Goal: Check status: Check status

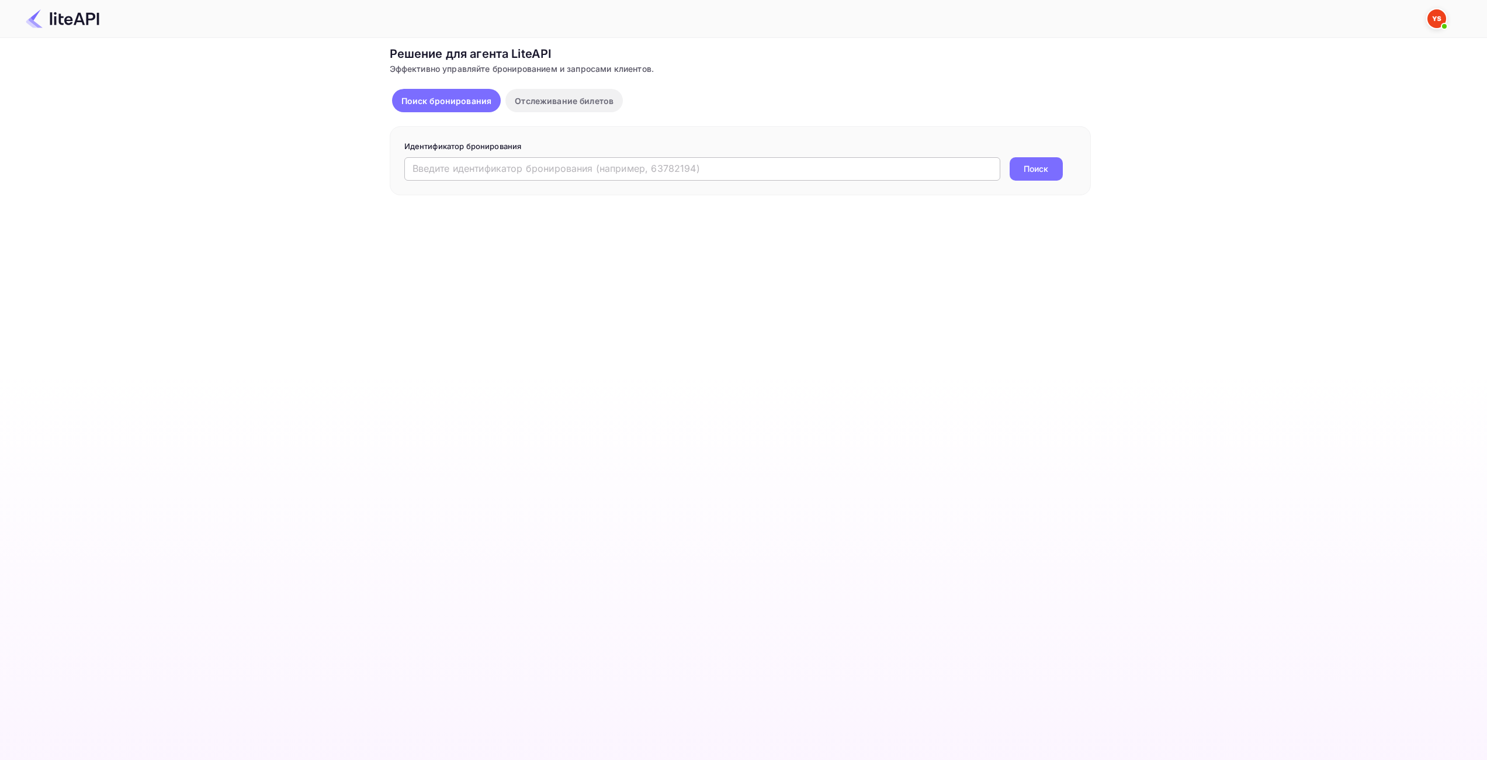
click at [727, 172] on input "text" at bounding box center [702, 168] width 596 height 23
paste input "9058199"
type input "9058199"
click at [1052, 171] on button "Поиск" at bounding box center [1036, 168] width 53 height 23
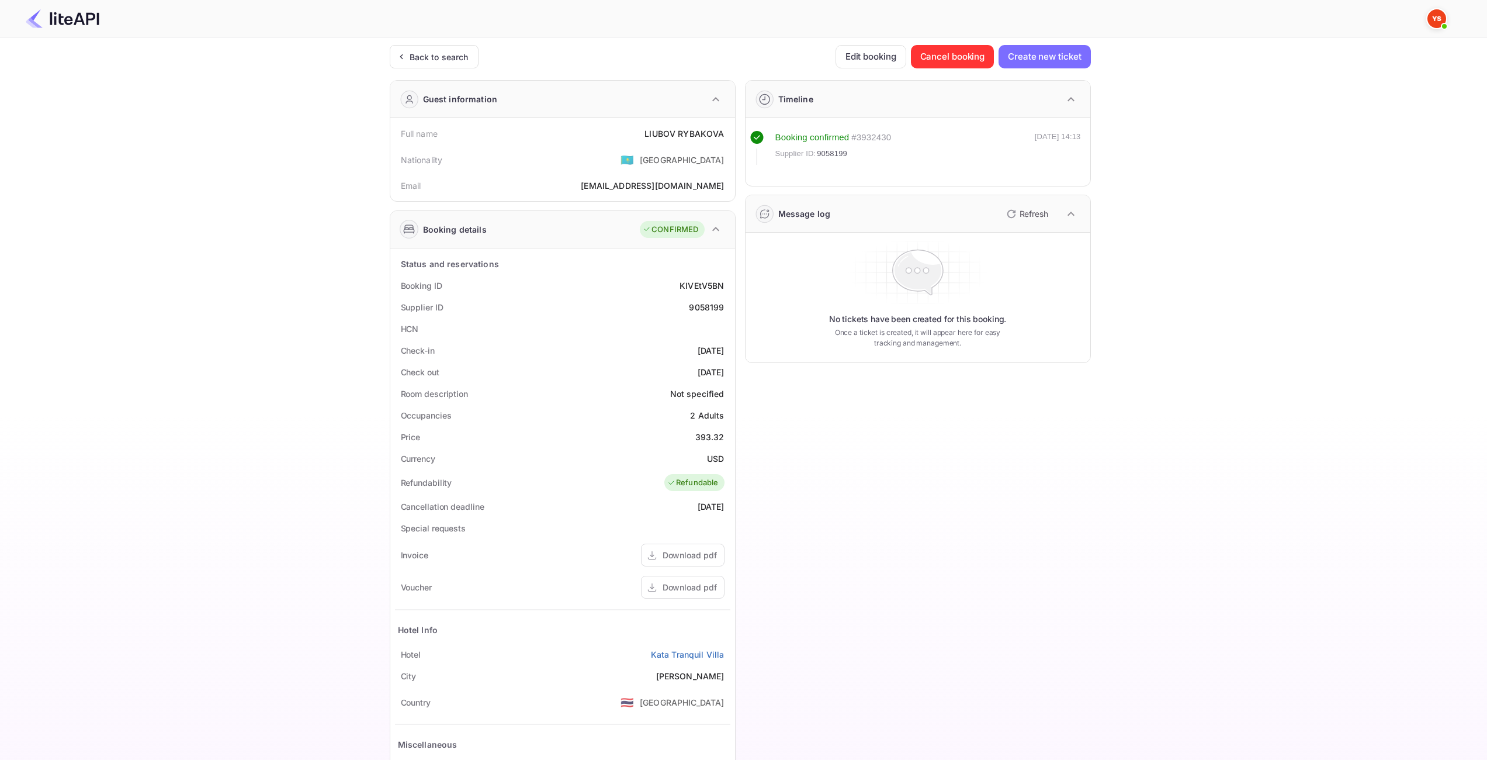
drag, startPoint x: 846, startPoint y: 449, endPoint x: 752, endPoint y: 444, distance: 94.8
click at [845, 449] on div "Timeline Booking confirmed # 3932430 Supplier ID: 9058199 [DATE] 14:13 Message …" at bounding box center [913, 454] width 355 height 766
click at [713, 439] on div "393.32" at bounding box center [709, 437] width 29 height 12
copy div "393.32"
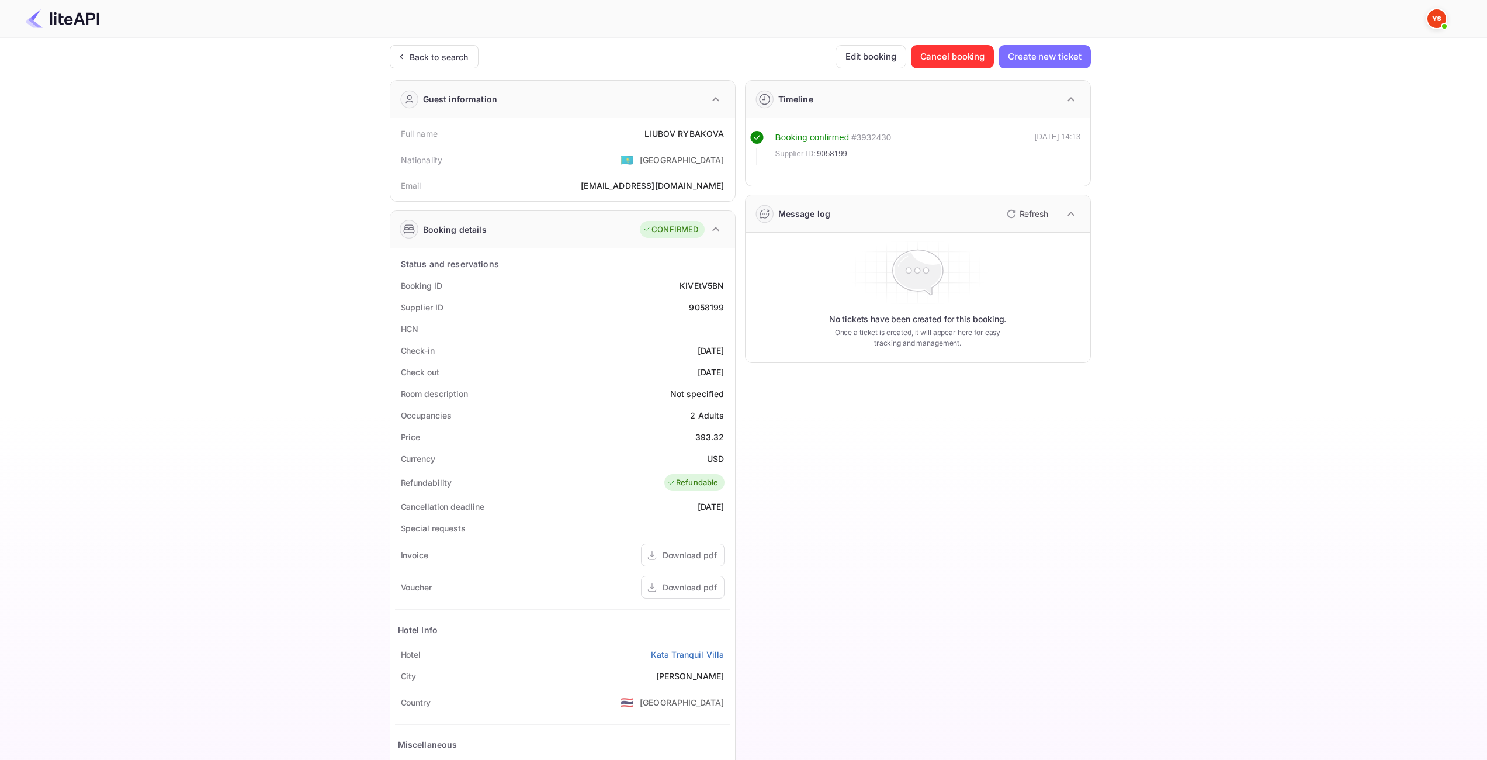
click at [715, 459] on div "USD" at bounding box center [715, 458] width 17 height 12
copy div "USD"
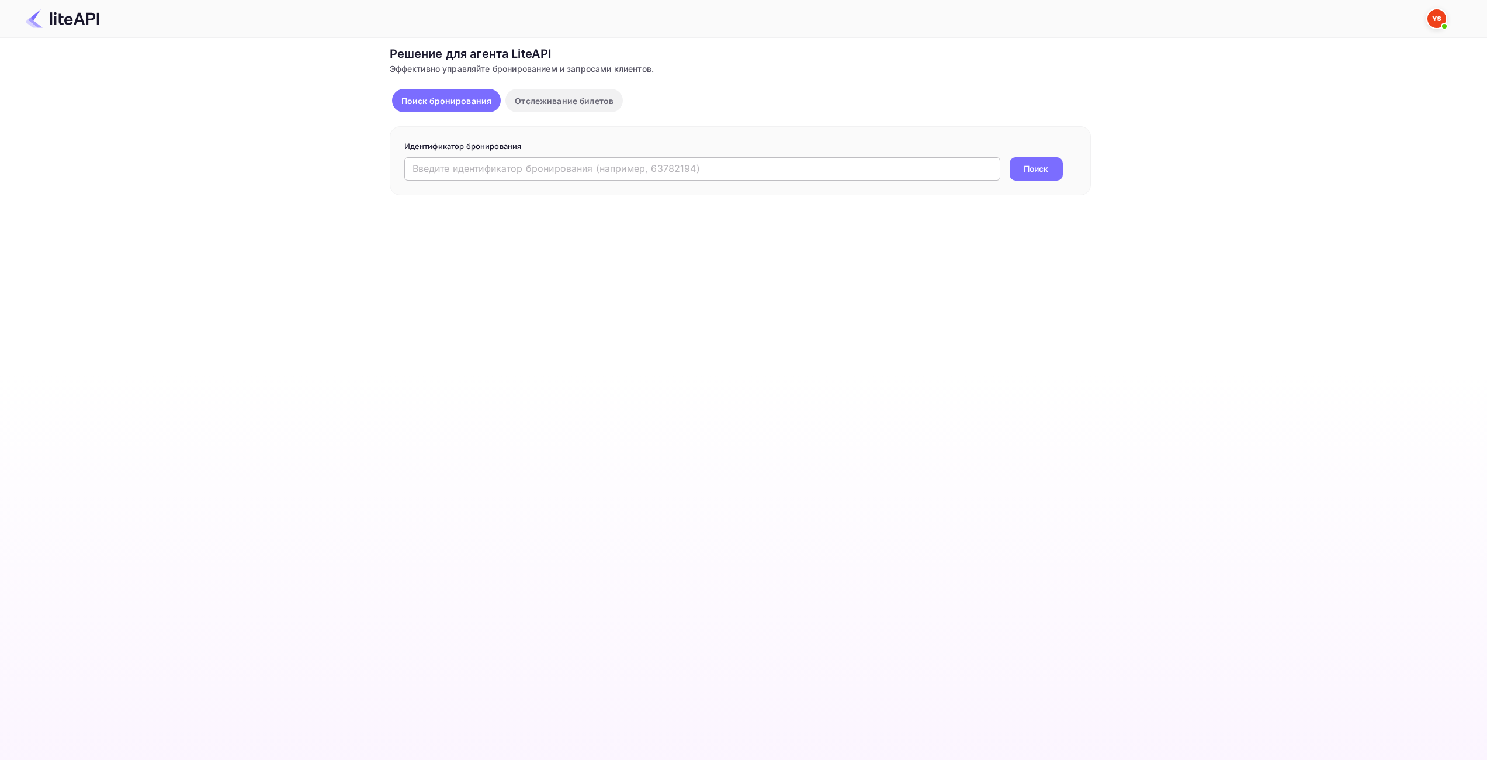
click at [639, 167] on input "text" at bounding box center [702, 168] width 596 height 23
paste input "8900707"
type input "8900707"
click at [1041, 165] on ya-tr-span "Поиск" at bounding box center [1036, 168] width 25 height 12
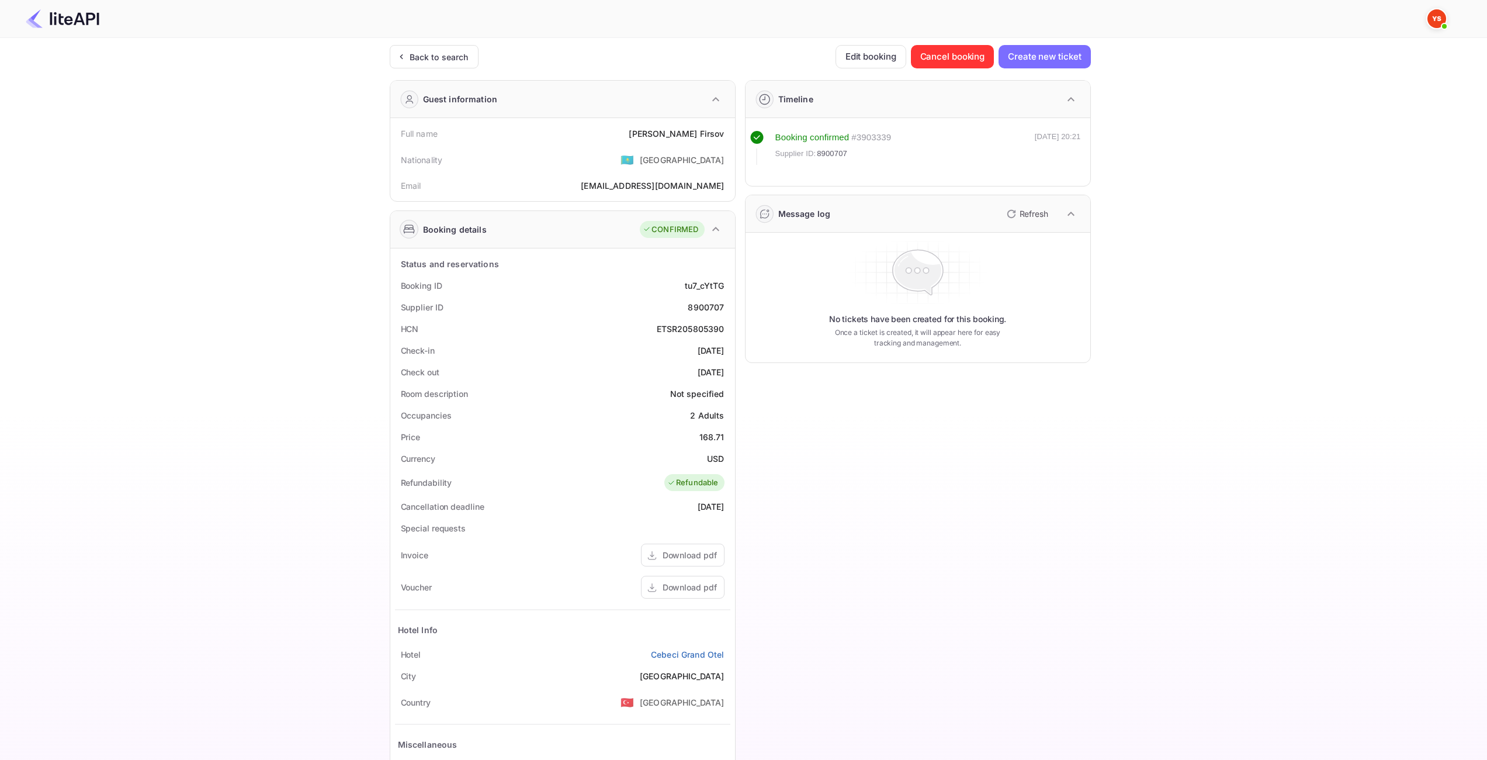
drag, startPoint x: 1051, startPoint y: 408, endPoint x: 1019, endPoint y: 413, distance: 32.5
click at [1048, 408] on div "Timeline Booking confirmed # 3903339 Supplier ID: 8900707 14 Aug 2025 20:21 Mes…" at bounding box center [913, 454] width 355 height 766
click at [673, 587] on div "Download pdf" at bounding box center [690, 587] width 54 height 12
